Goal: Navigation & Orientation: Locate item on page

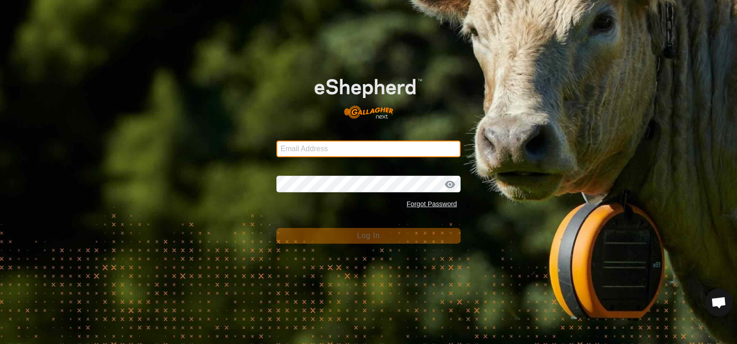
type input "gene46342@gmail.com"
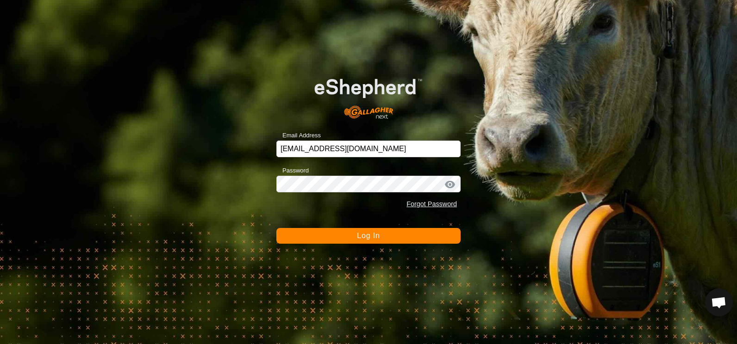
click at [367, 237] on span "Log In" at bounding box center [368, 236] width 23 height 8
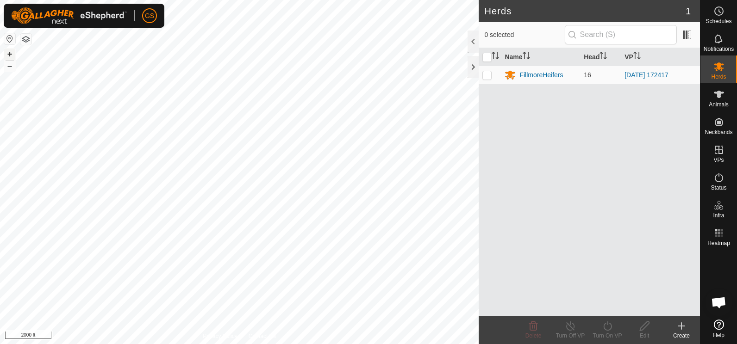
click at [12, 54] on button "+" at bounding box center [9, 54] width 11 height 11
click at [10, 52] on button "+" at bounding box center [9, 54] width 11 height 11
click at [11, 55] on button "+" at bounding box center [9, 54] width 11 height 11
click at [11, 54] on button "+" at bounding box center [9, 54] width 11 height 11
click at [11, 55] on button "+" at bounding box center [9, 54] width 11 height 11
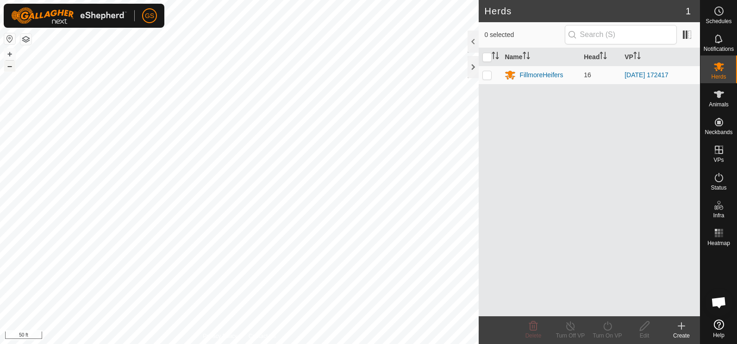
click at [11, 67] on button "–" at bounding box center [9, 66] width 11 height 11
